Goal: Task Accomplishment & Management: Manage account settings

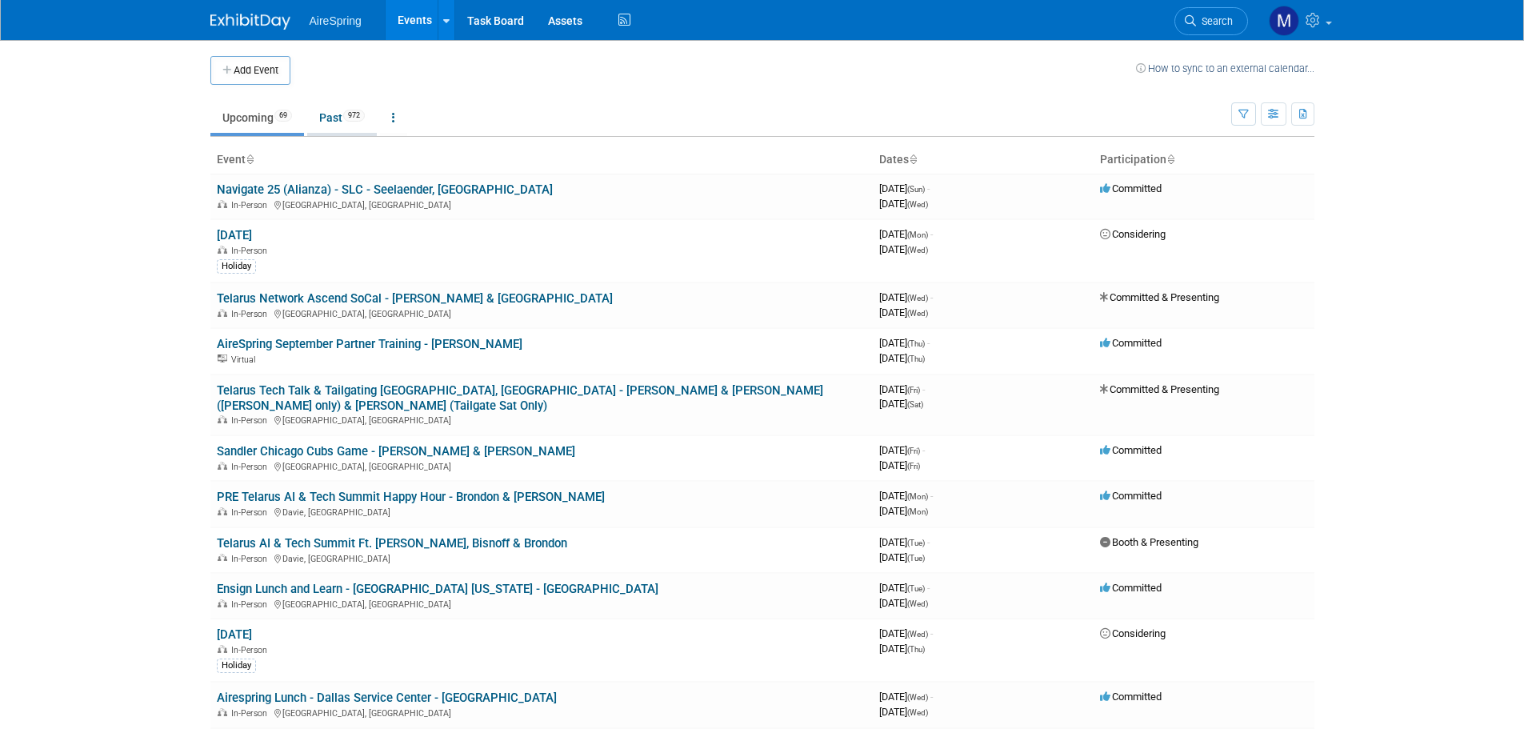
click at [344, 122] on link "Past 972" at bounding box center [342, 117] width 70 height 30
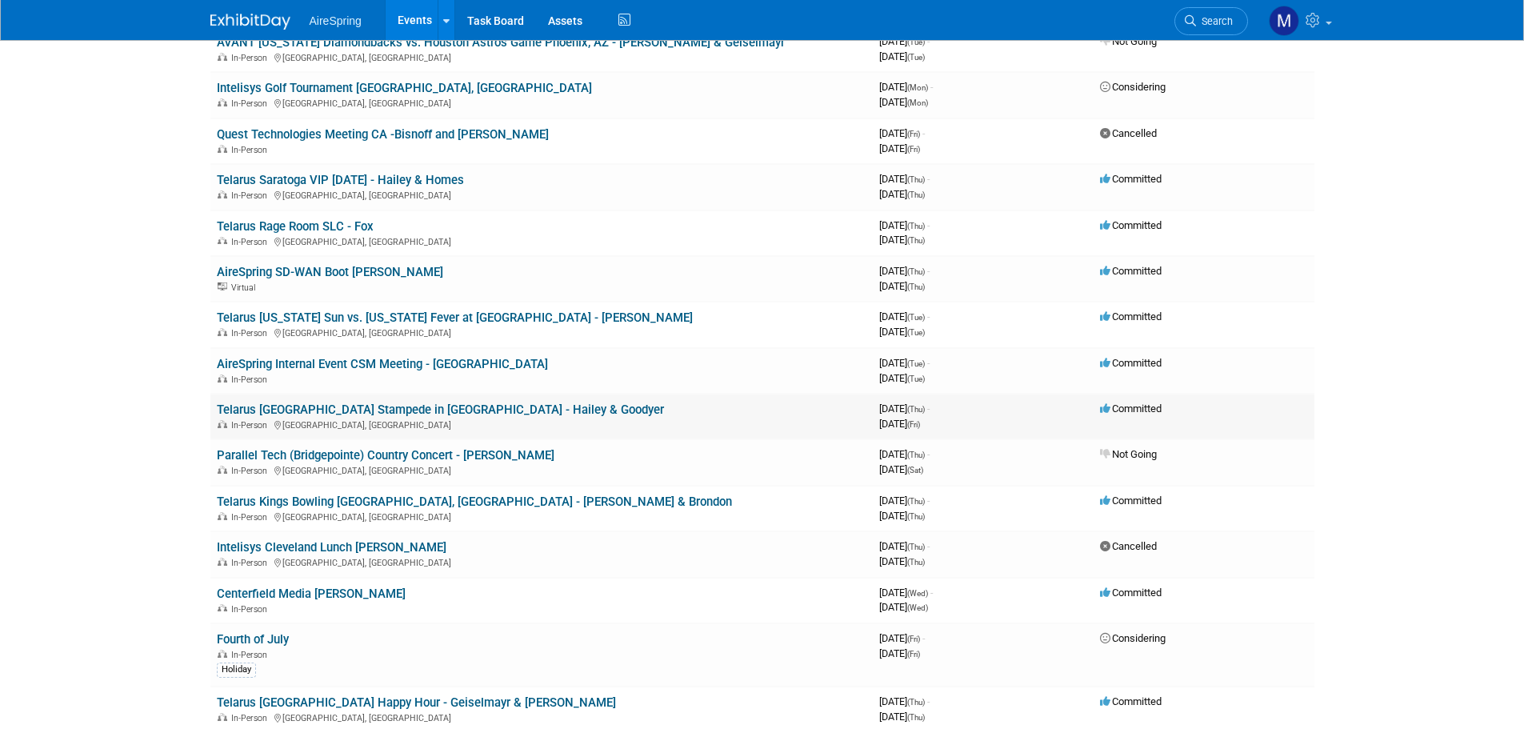
click at [444, 402] on link "Telarus [GEOGRAPHIC_DATA] Stampede in [GEOGRAPHIC_DATA] - Hailey & Goodyer" at bounding box center [440, 409] width 447 height 14
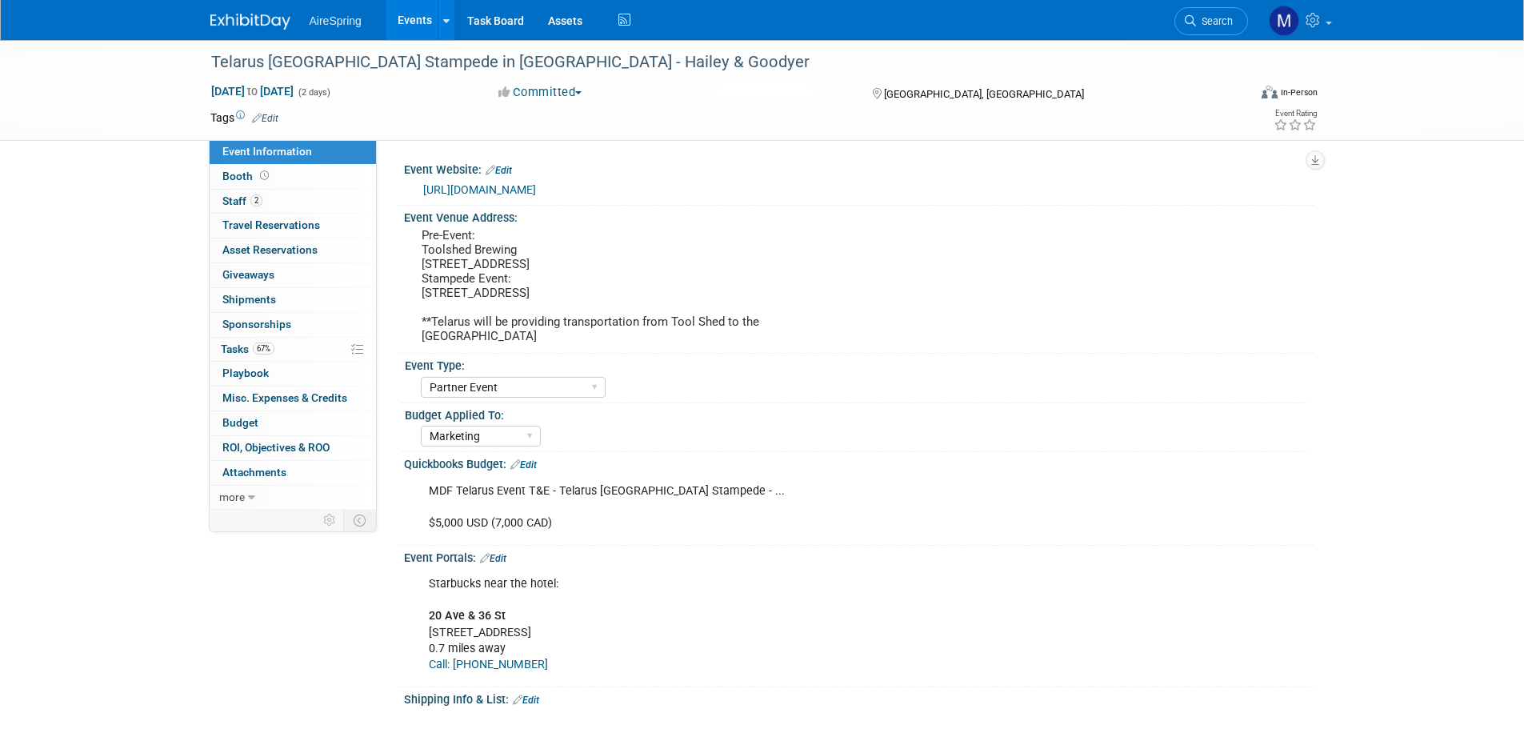
select select "Partner Event"
select select "Marketing"
drag, startPoint x: 212, startPoint y: 62, endPoint x: 642, endPoint y: 69, distance: 430.4
click at [642, 69] on div "Telarus Calgary Stampede in Canada - Hailey & Goodyer" at bounding box center [715, 62] width 1018 height 29
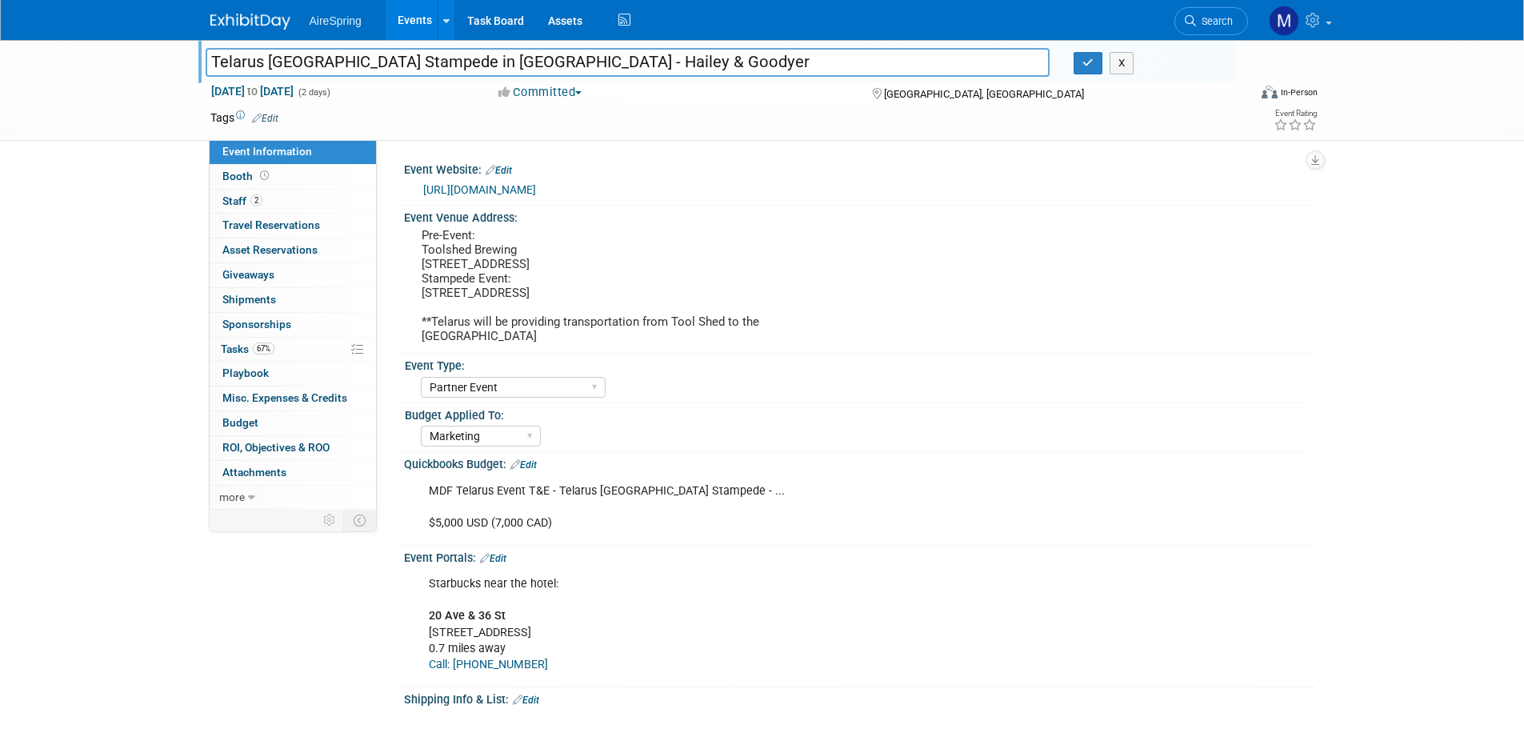
drag, startPoint x: 210, startPoint y: 58, endPoint x: 681, endPoint y: 82, distance: 471.7
click at [681, 82] on div "Telarus Calgary Stampede in Canada - Hailey & Goodyer Telarus Calgary Stampede …" at bounding box center [716, 61] width 1037 height 43
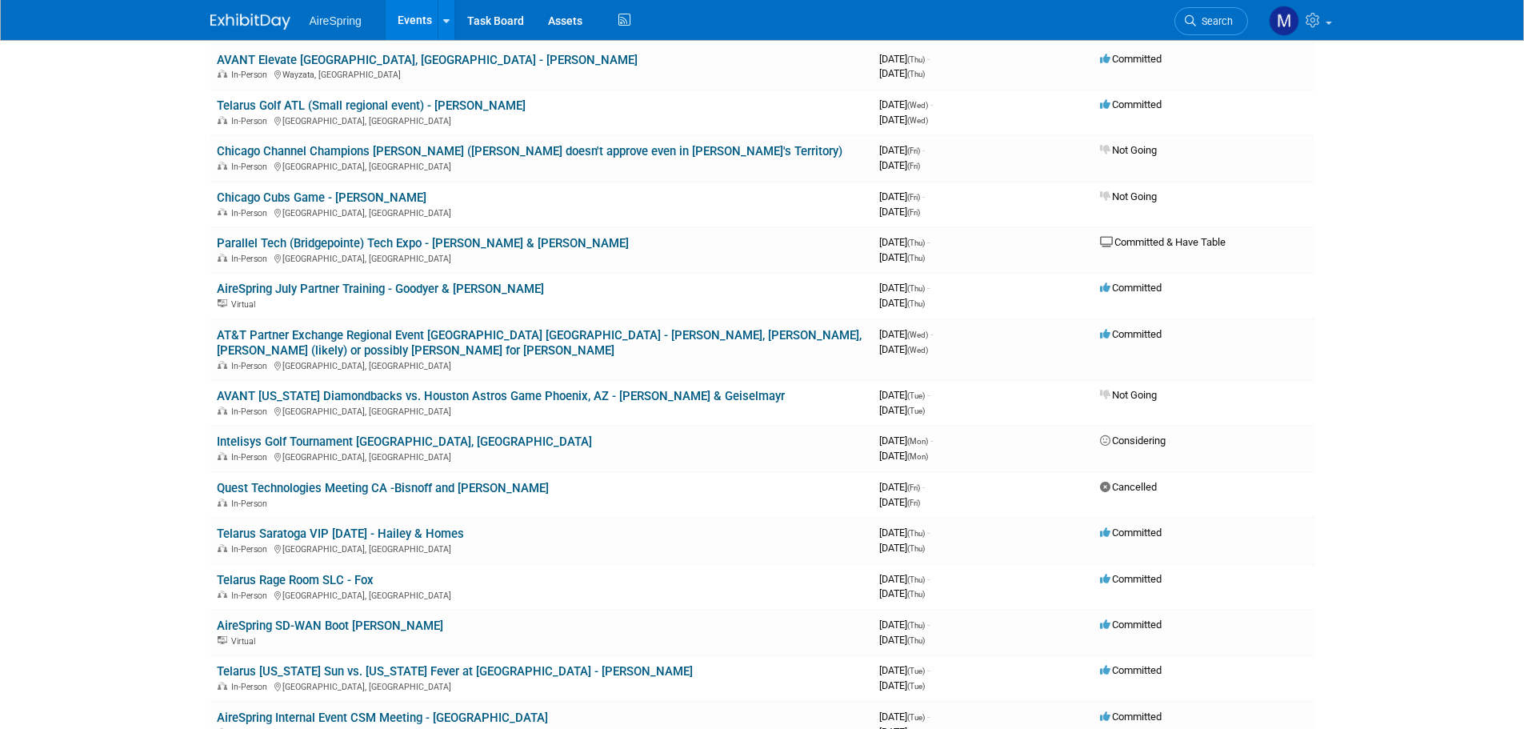
scroll to position [1872, 0]
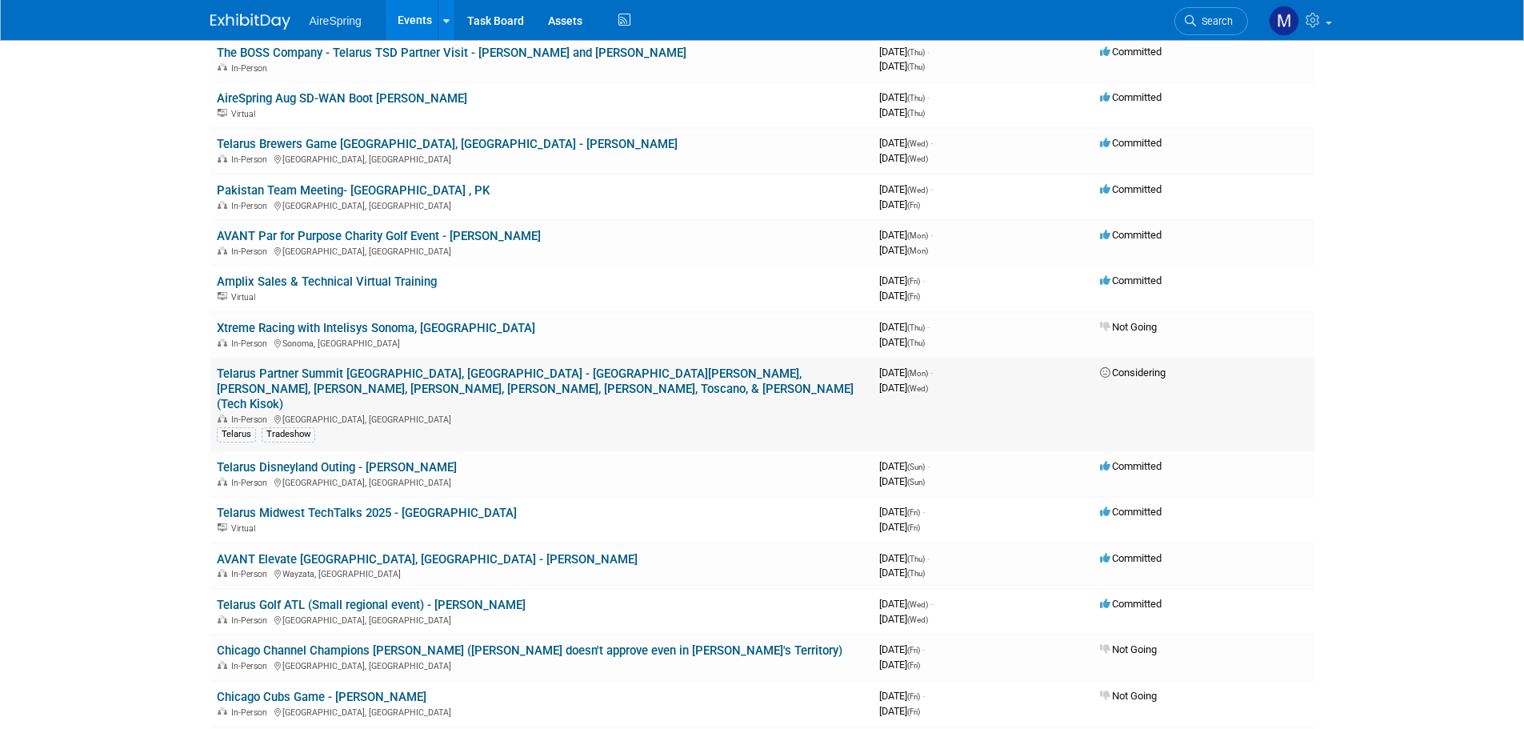
click at [620, 366] on link "Telarus Partner Summit [GEOGRAPHIC_DATA], [GEOGRAPHIC_DATA] - [GEOGRAPHIC_DATA]…" at bounding box center [535, 388] width 637 height 45
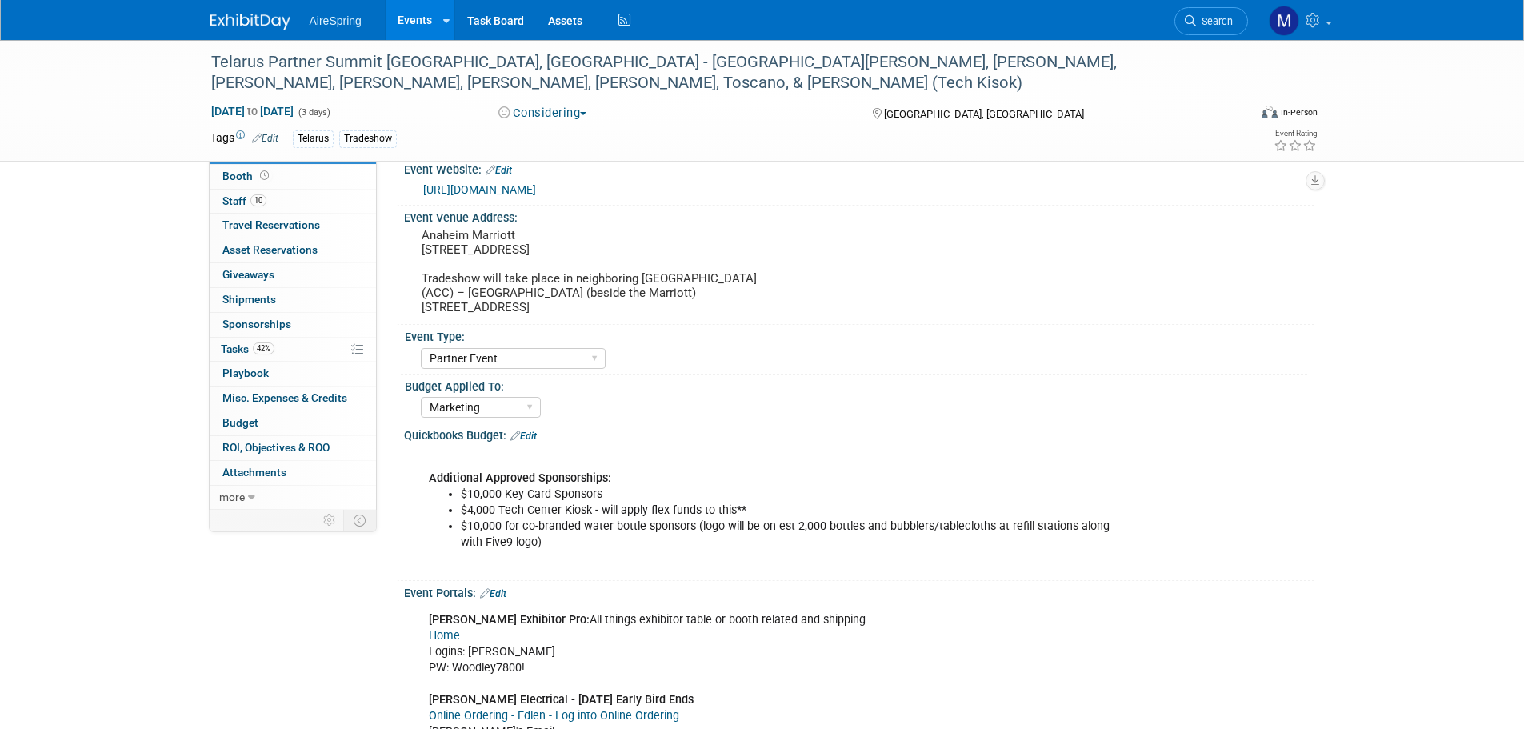
select select "Partner Event"
select select "Marketing"
drag, startPoint x: 211, startPoint y: 56, endPoint x: 472, endPoint y: 56, distance: 260.8
click at [472, 56] on div "Telarus Partner Summit [GEOGRAPHIC_DATA], [GEOGRAPHIC_DATA] - [GEOGRAPHIC_DATA]…" at bounding box center [715, 72] width 1018 height 49
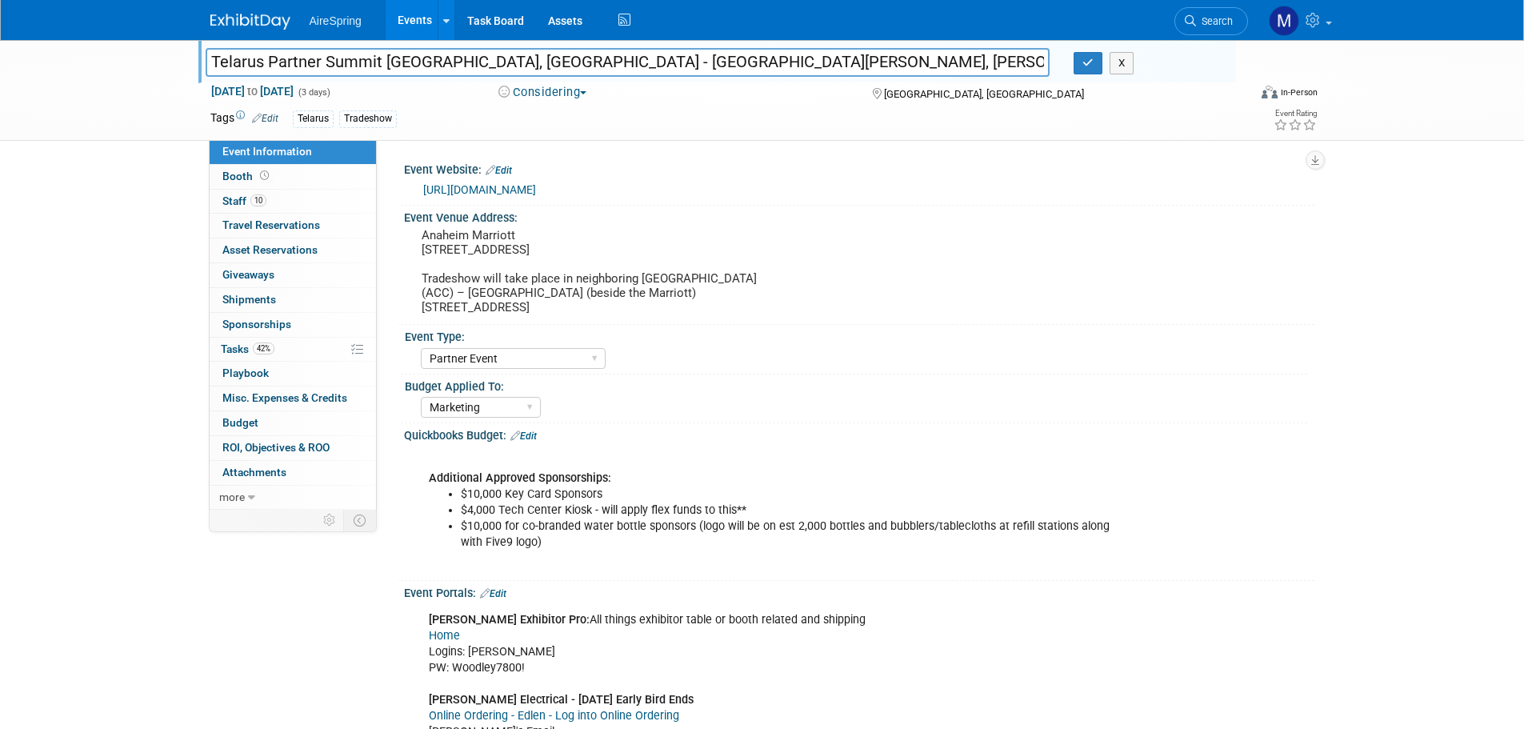
drag, startPoint x: 210, startPoint y: 61, endPoint x: 384, endPoint y: 78, distance: 174.5
click at [384, 78] on div "Telarus Partner Summit Anaheim, CA - Hailey, JY, Lomond, Krebs, Curtis, Michael…" at bounding box center [716, 61] width 1037 height 43
